Goal: Book appointment/travel/reservation

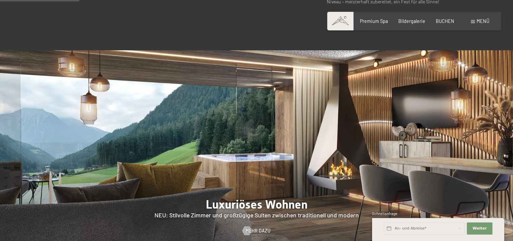
scroll to position [573, 0]
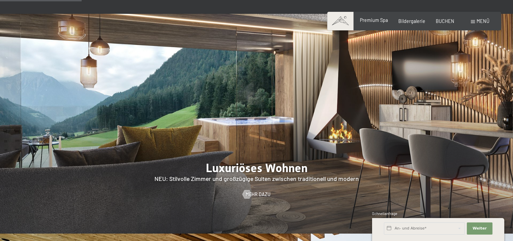
click at [378, 22] on span "Premium Spa" at bounding box center [374, 20] width 28 height 6
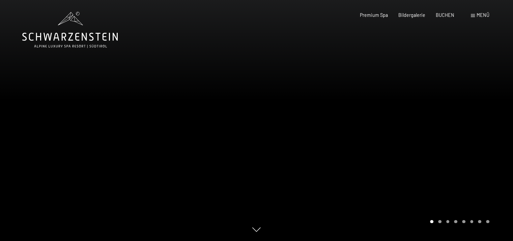
click at [412, 19] on div "Buchen Anfragen Premium Spa Bildergalerie BUCHEN Menü DE IT EN Gutschein Bilder…" at bounding box center [414, 15] width 150 height 7
click at [450, 14] on span "BUCHEN" at bounding box center [444, 14] width 19 height 6
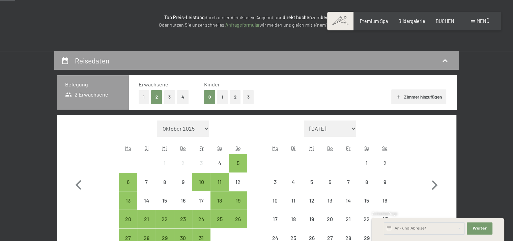
scroll to position [101, 0]
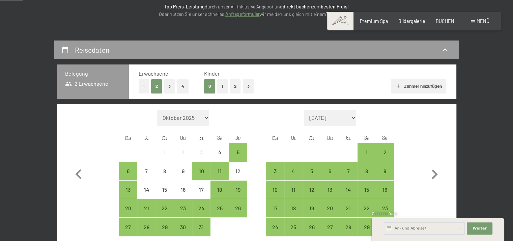
click at [226, 87] on button "1" at bounding box center [222, 86] width 10 height 14
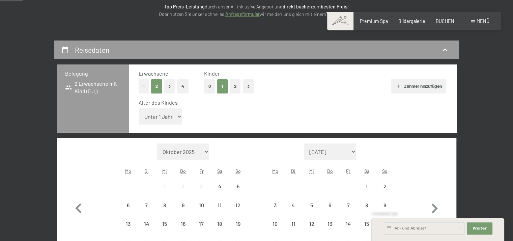
click at [178, 117] on select "Unter 1 Jahr 1 Jahr 2 Jahre 3 Jahre 4 Jahre 5 Jahre 6 Jahre 7 Jahre 8 Jahre 9 J…" at bounding box center [161, 116] width 44 height 16
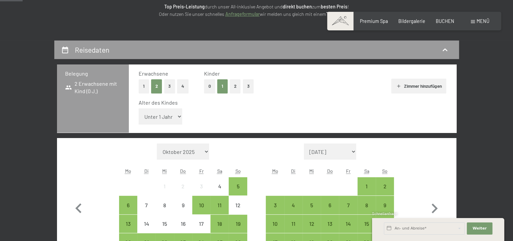
select select "9"
click at [139, 108] on select "Unter 1 Jahr 1 Jahr 2 Jahre 3 Jahre 4 Jahre 5 Jahre 6 Jahre 7 Jahre 8 Jahre 9 J…" at bounding box center [161, 116] width 44 height 16
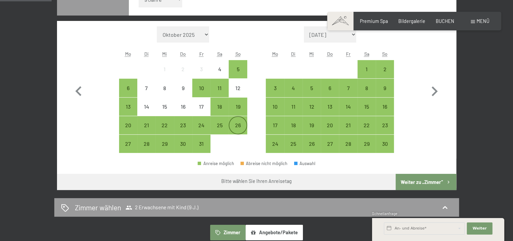
scroll to position [236, 0]
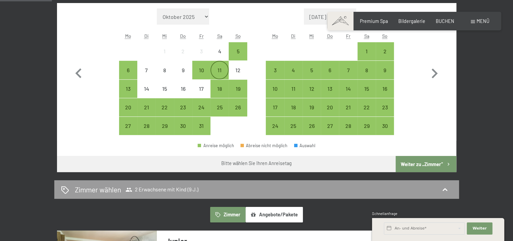
click at [218, 67] on div "11" at bounding box center [219, 75] width 17 height 17
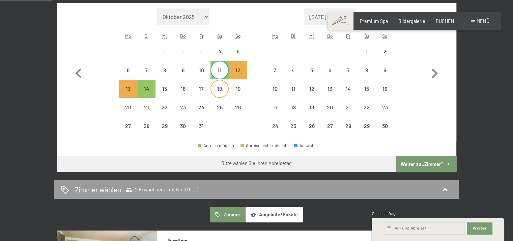
click at [220, 93] on div "18" at bounding box center [219, 94] width 17 height 17
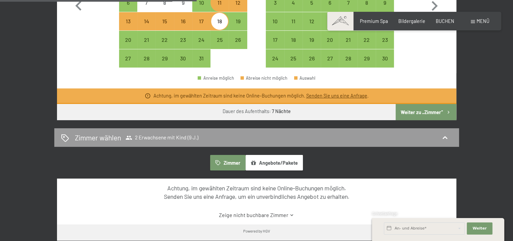
click at [426, 112] on button "Weiter zu „Zimmer“" at bounding box center [425, 112] width 60 height 16
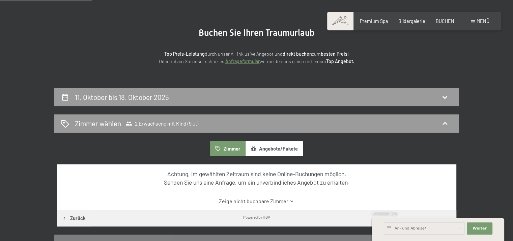
scroll to position [40, 0]
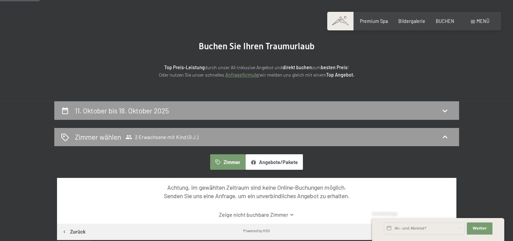
click at [268, 162] on button "Angebote/Pakete" at bounding box center [273, 162] width 57 height 16
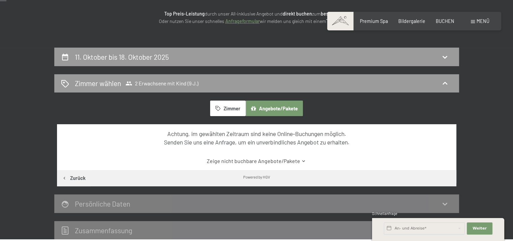
scroll to position [7, 0]
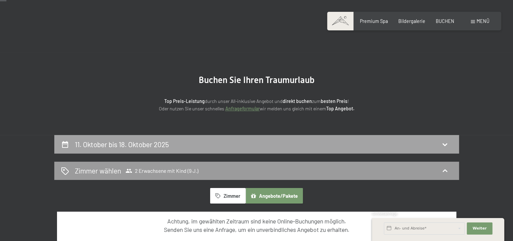
click at [144, 145] on h2 "11. Oktober bis 18. Oktober 2025" at bounding box center [122, 144] width 94 height 8
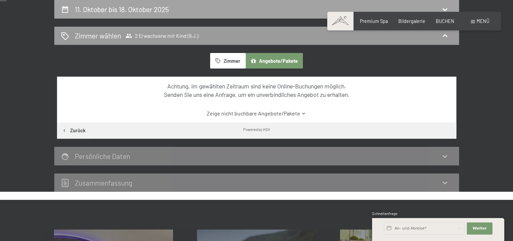
select select "9"
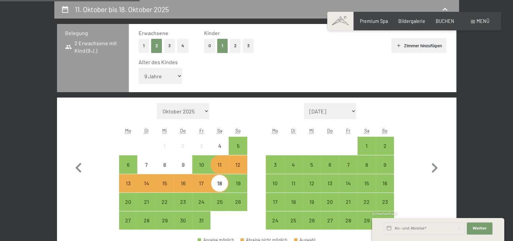
click at [240, 167] on div "12" at bounding box center [237, 170] width 17 height 17
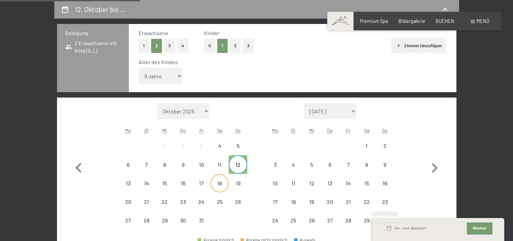
click at [220, 183] on div "18" at bounding box center [219, 188] width 17 height 17
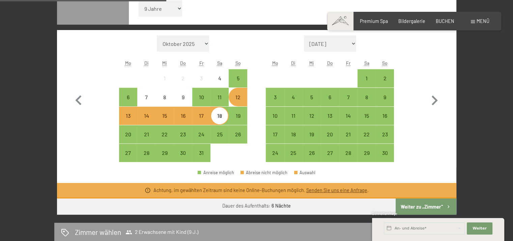
scroll to position [243, 0]
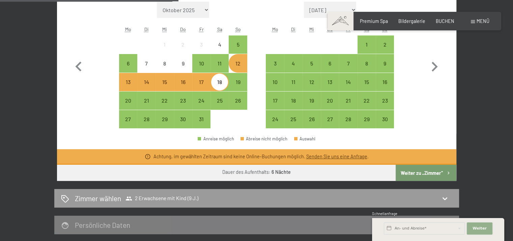
click at [487, 228] on button "Weiter Adressfelder ausblenden" at bounding box center [479, 228] width 26 height 12
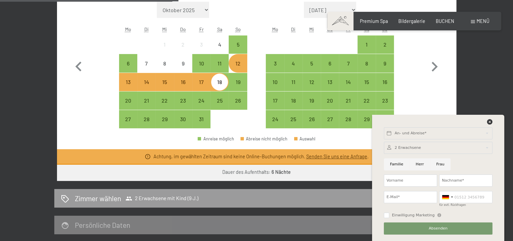
click at [332, 139] on div "Anreise möglich Abreise nicht möglich Auswahl" at bounding box center [256, 141] width 399 height 15
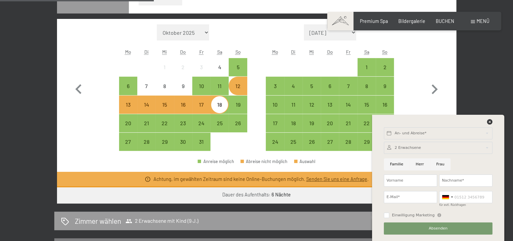
scroll to position [209, 0]
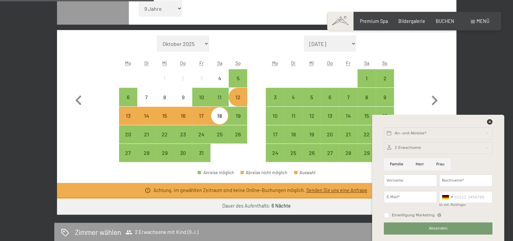
click at [244, 102] on div "12" at bounding box center [237, 102] width 17 height 17
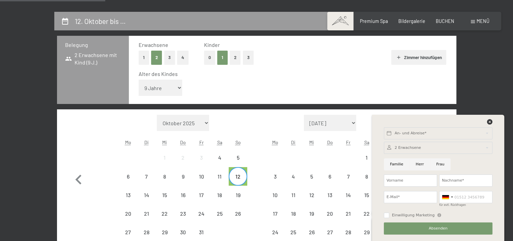
scroll to position [142, 0]
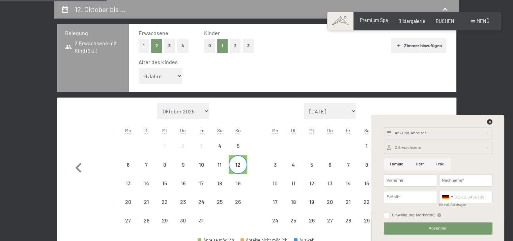
click at [369, 24] on div "Premium Spa Bildergalerie BUCHEN" at bounding box center [402, 21] width 126 height 7
click at [373, 20] on span "Premium Spa" at bounding box center [374, 20] width 28 height 6
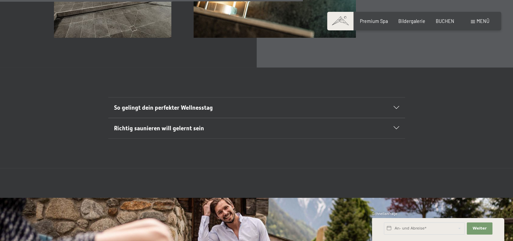
scroll to position [2258, 0]
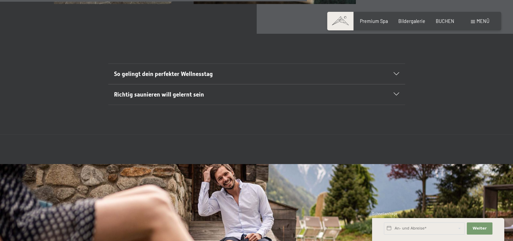
click at [220, 70] on h2 "So gelingt dein perfekter Wellnesstag" at bounding box center [242, 74] width 256 height 8
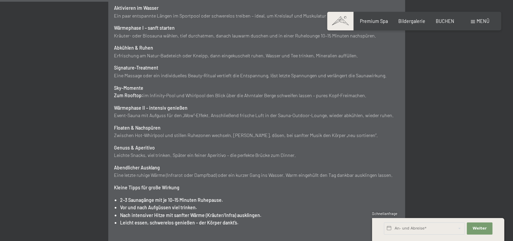
scroll to position [2326, 0]
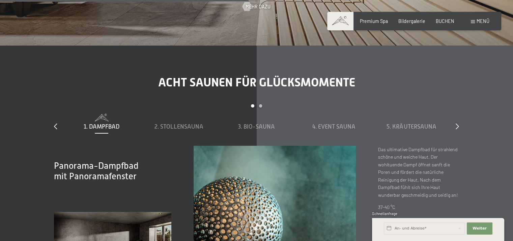
click at [485, 22] on span "Menü" at bounding box center [482, 21] width 13 height 6
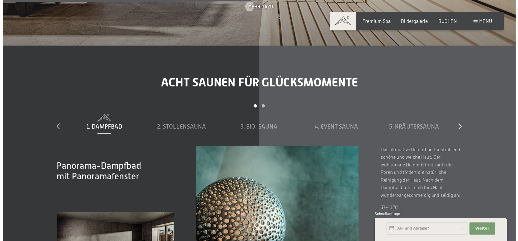
scroll to position [1964, 0]
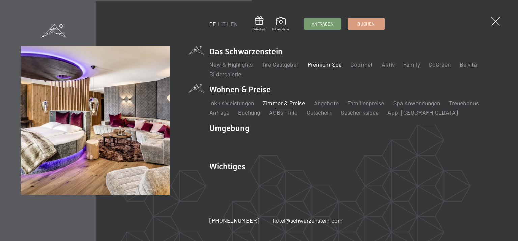
click at [280, 101] on link "Zimmer & Preise" at bounding box center [284, 102] width 42 height 7
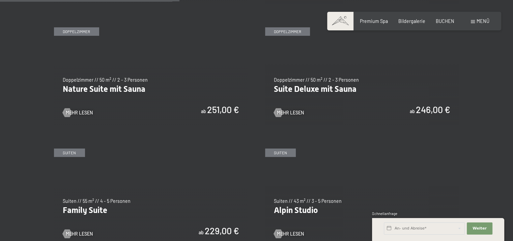
scroll to position [607, 0]
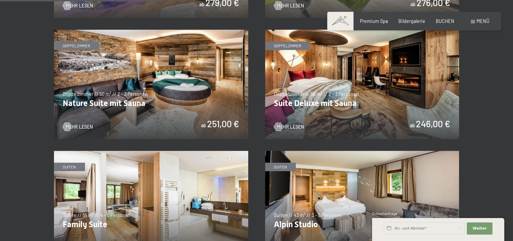
click at [425, 73] on img at bounding box center [362, 84] width 194 height 109
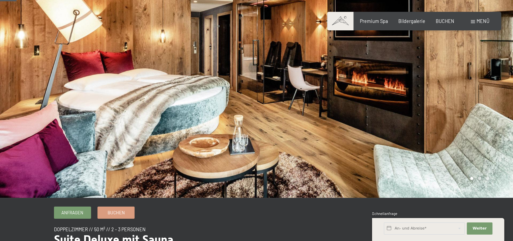
scroll to position [34, 0]
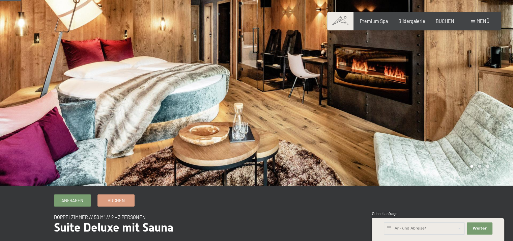
click at [427, 79] on div at bounding box center [385, 75] width 257 height 219
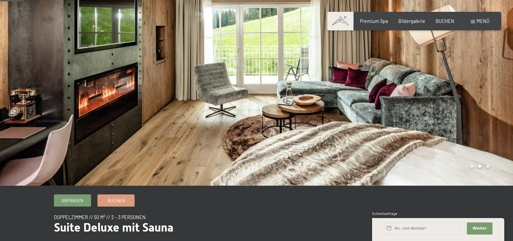
click at [450, 79] on div at bounding box center [385, 75] width 257 height 219
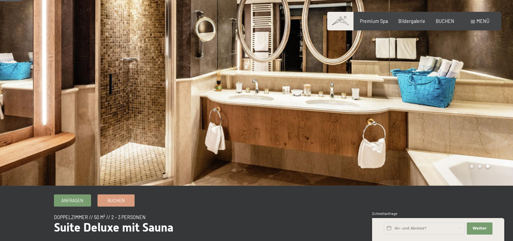
click at [451, 78] on div at bounding box center [385, 75] width 257 height 219
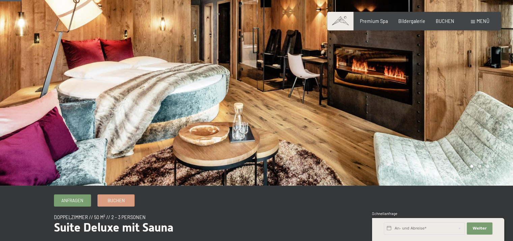
click at [452, 78] on div at bounding box center [385, 75] width 257 height 219
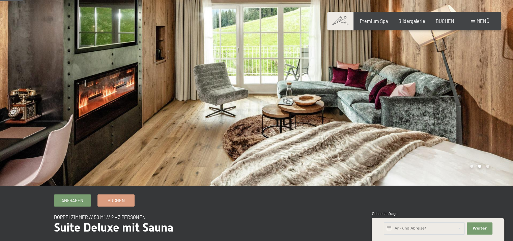
scroll to position [67, 0]
